Goal: Navigation & Orientation: Find specific page/section

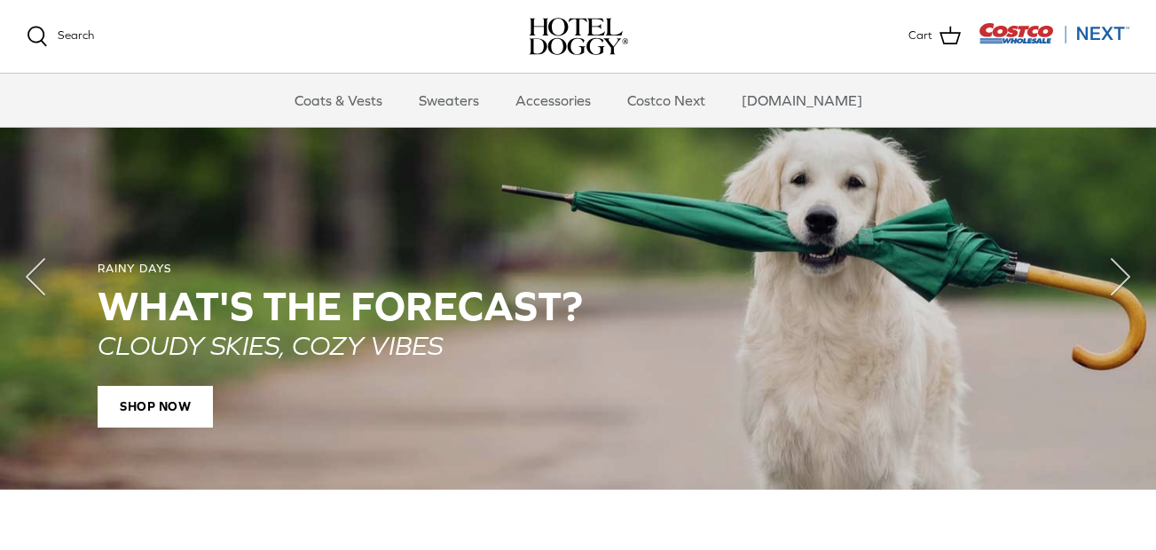
scroll to position [1268, 0]
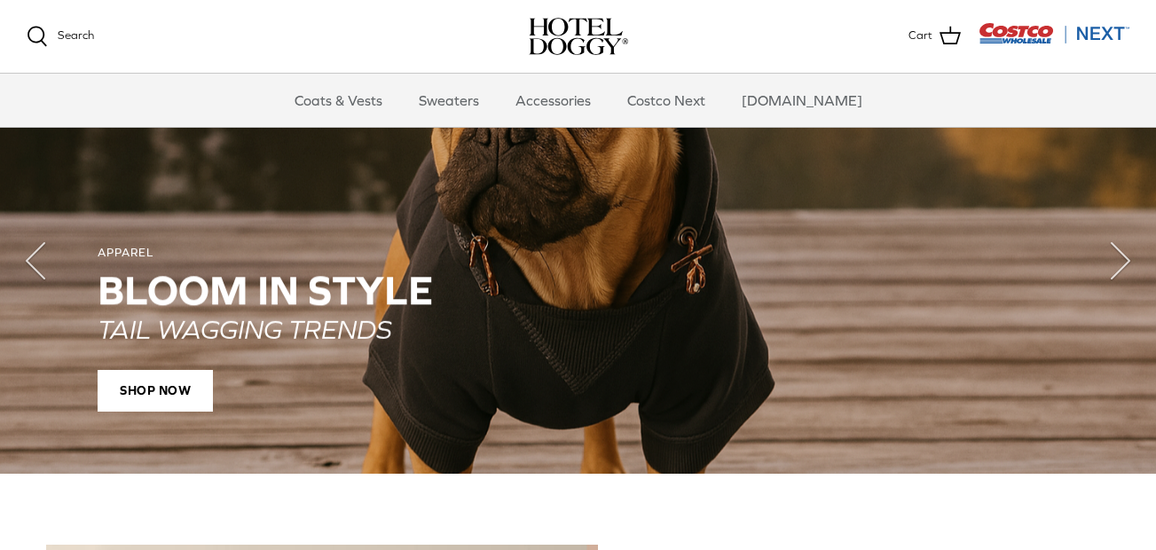
click at [553, 308] on h2 "Bloom in Style" at bounding box center [578, 290] width 961 height 45
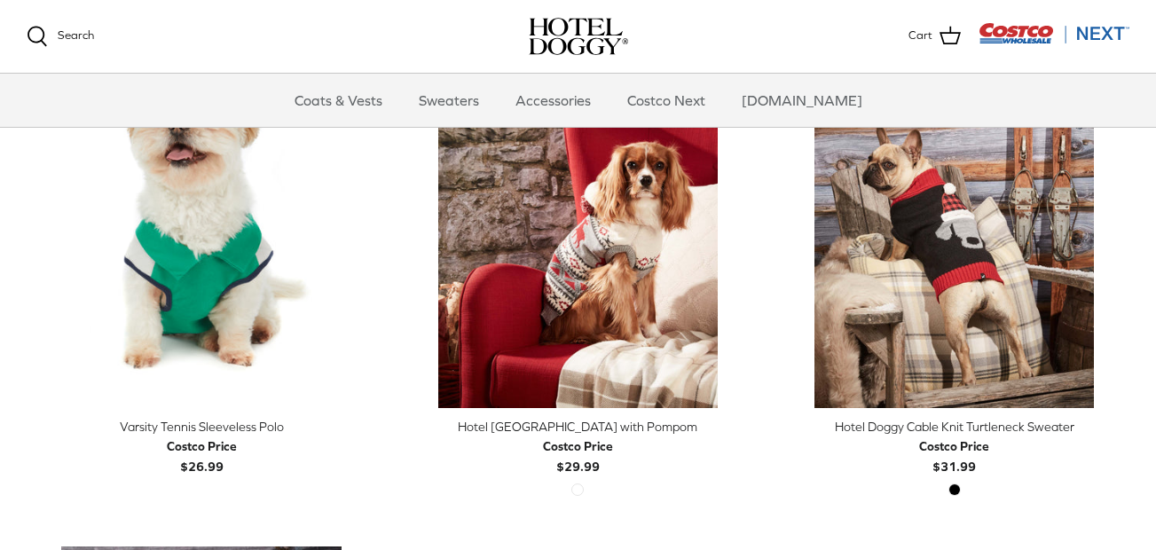
scroll to position [479, 0]
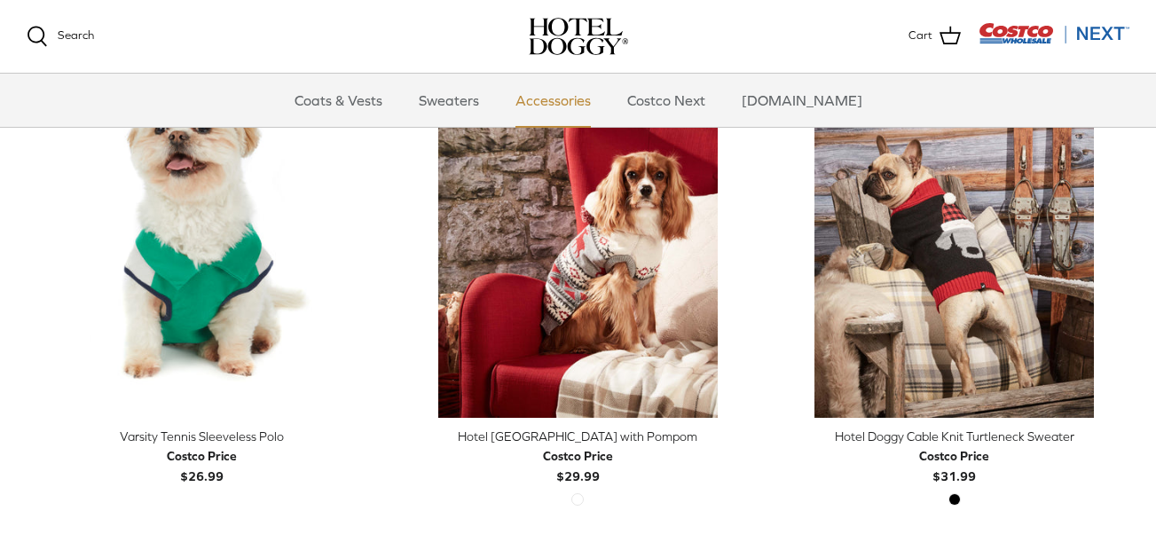
click at [591, 104] on link "Accessories" at bounding box center [552, 100] width 107 height 53
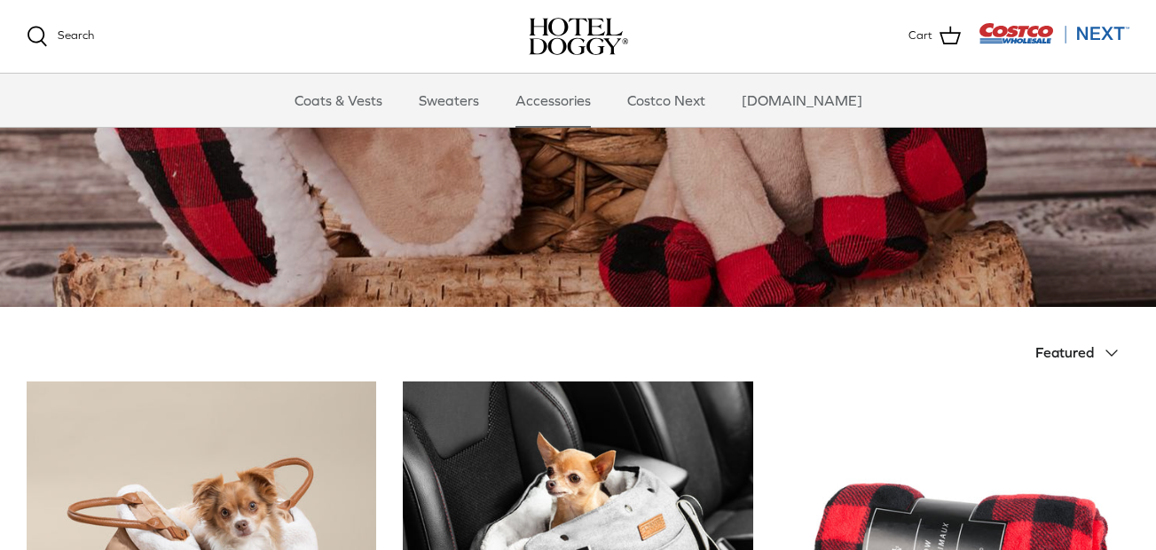
scroll to position [165, 0]
